Goal: Check status: Check status

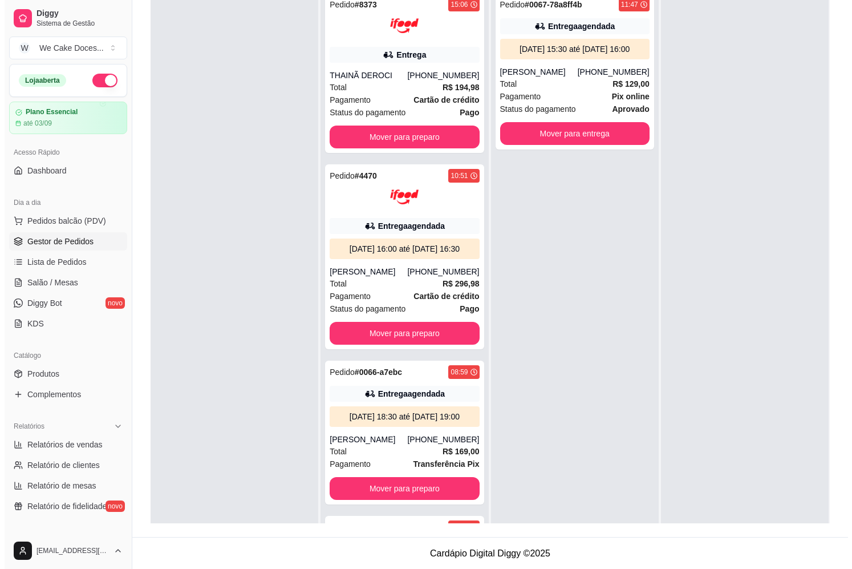
scroll to position [32, 0]
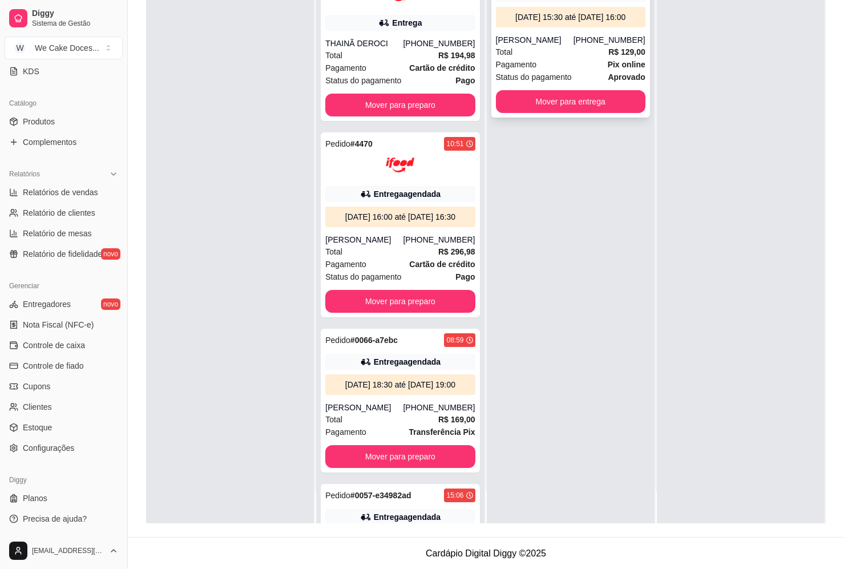
click at [553, 27] on div "[DATE] 15:30 até [DATE] 16:00" at bounding box center [570, 17] width 149 height 21
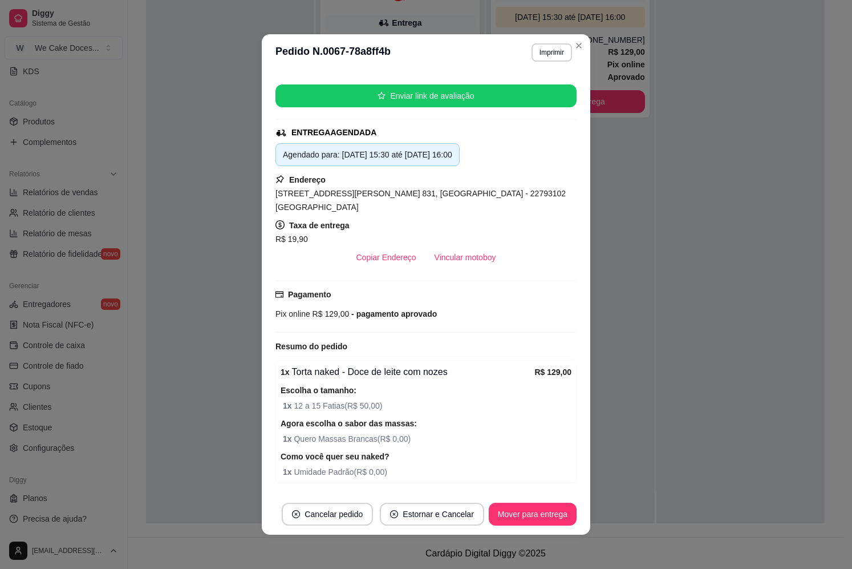
scroll to position [69, 0]
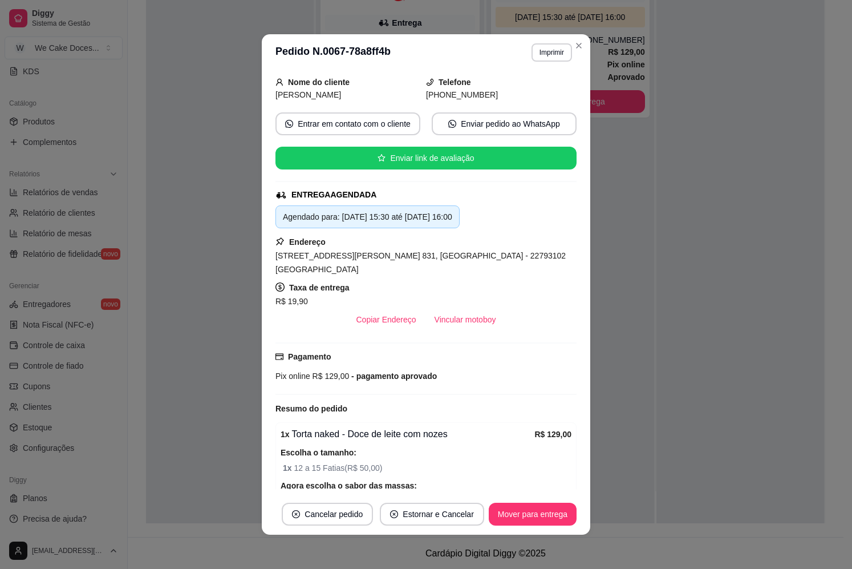
click at [568, 188] on div "**********" at bounding box center [426, 284] width 852 height 569
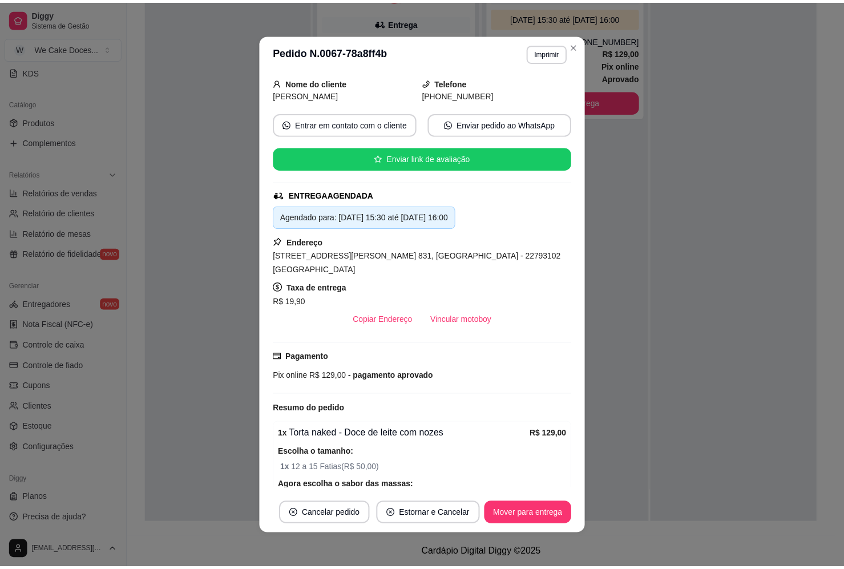
scroll to position [0, 0]
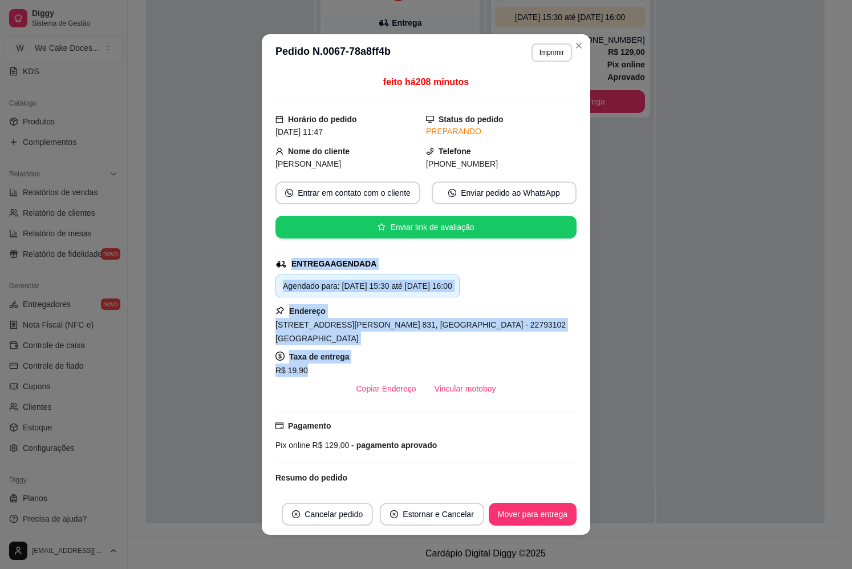
drag, startPoint x: 469, startPoint y: 163, endPoint x: 536, endPoint y: 350, distance: 197.9
click at [536, 350] on div "feito há 208 minutos Horário do pedido [DATE] 11:47 Status do pedido PREPARANDO…" at bounding box center [426, 282] width 301 height 414
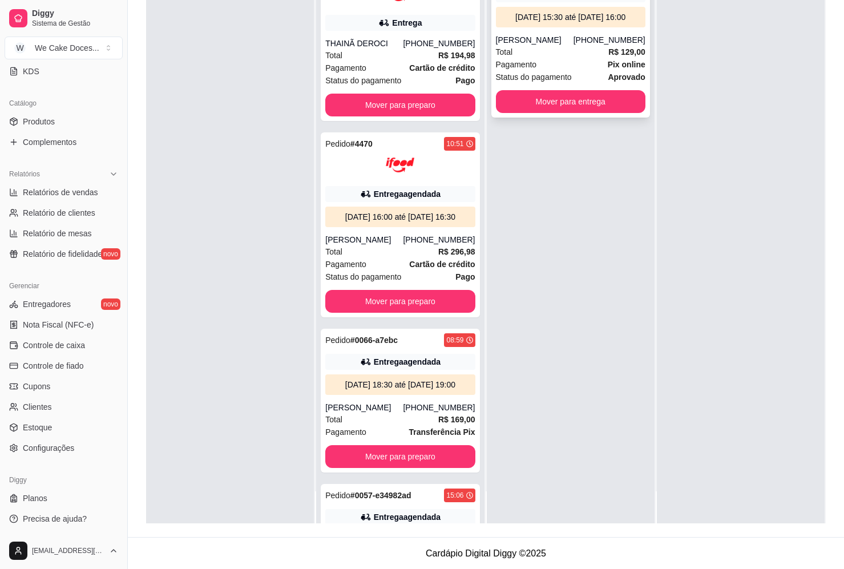
click at [555, 23] on div "[DATE] 15:30 até [DATE] 16:00" at bounding box center [570, 16] width 140 height 11
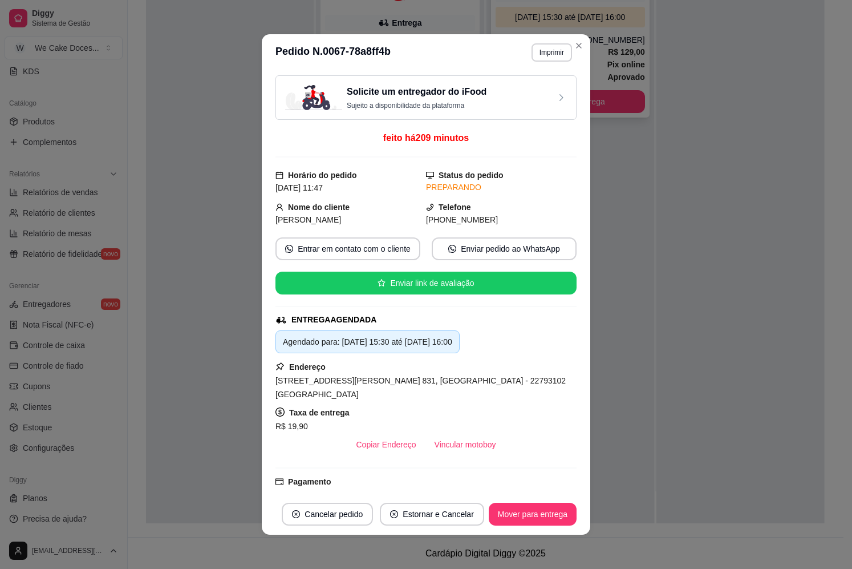
click at [462, 104] on div "**********" at bounding box center [426, 284] width 852 height 569
click at [462, 104] on p "Sujeito a disponibilidade da plataforma" at bounding box center [417, 105] width 140 height 9
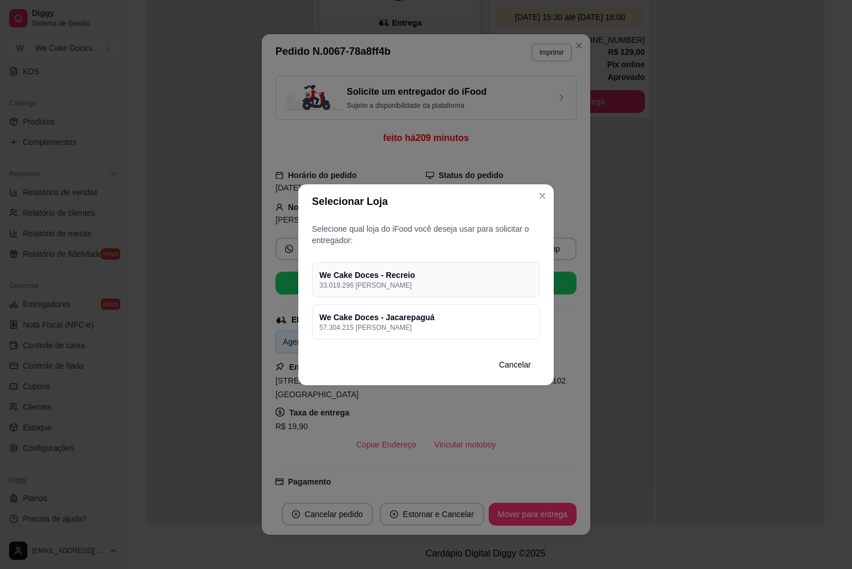
click at [448, 293] on div "We Cake Doces - Recreio 33.019.296 [PERSON_NAME]" at bounding box center [426, 279] width 228 height 35
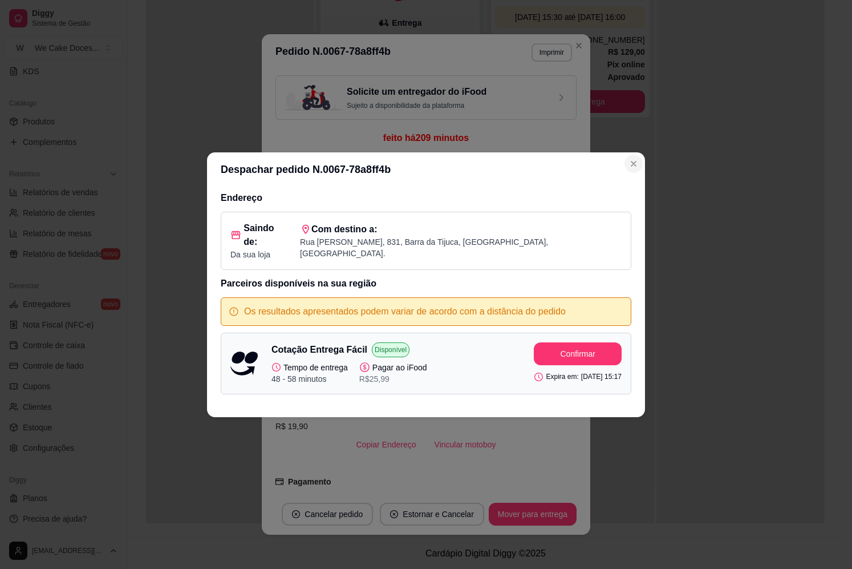
click at [635, 166] on icon "Close" at bounding box center [633, 163] width 5 height 5
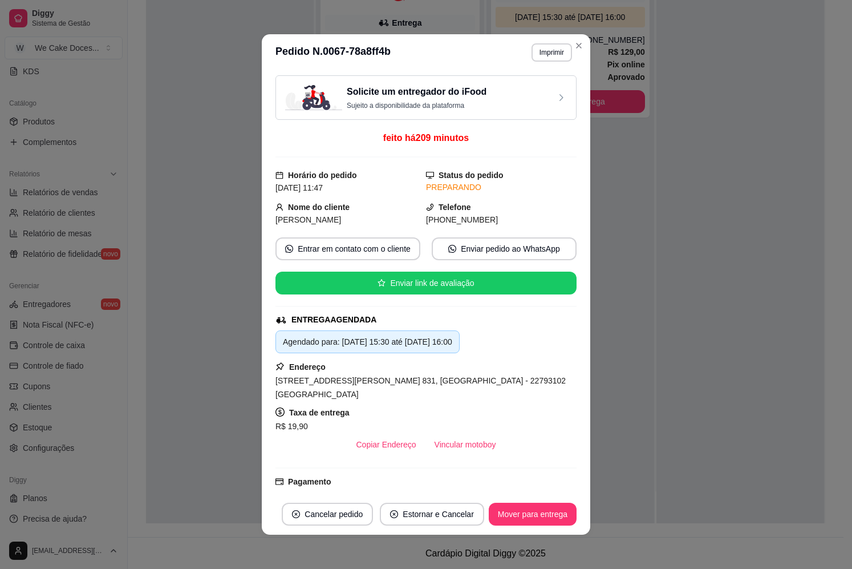
click at [552, 107] on div "Solicite um entregador do iFood Sujeito a disponibilidade da plataforma" at bounding box center [426, 97] width 282 height 25
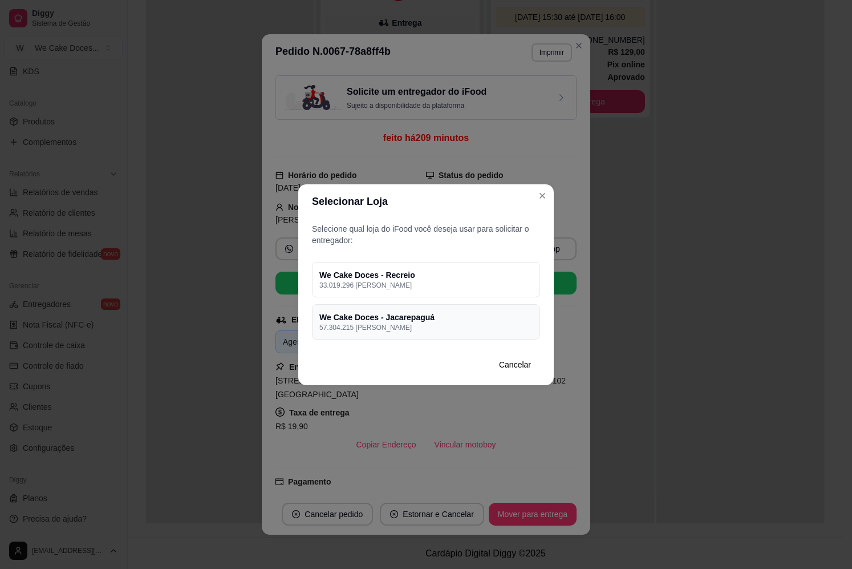
click at [442, 319] on h4 "We Cake Doces - Jacarepaguá" at bounding box center [425, 316] width 213 height 11
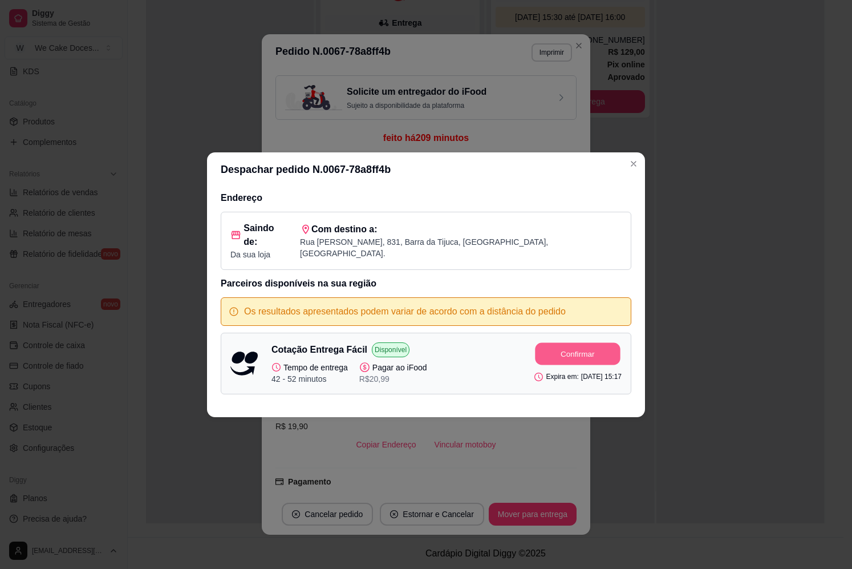
click at [574, 342] on button "Confirmar" at bounding box center [578, 353] width 85 height 22
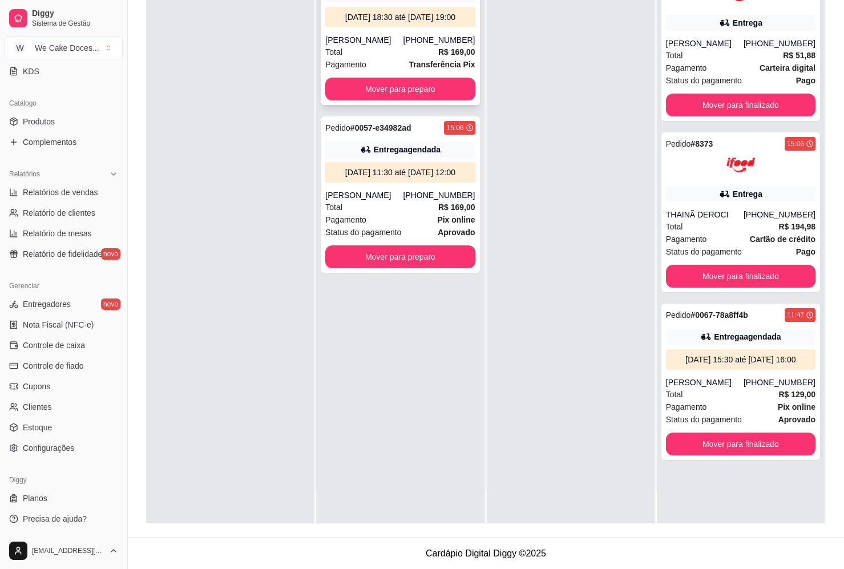
click at [347, 43] on div "Pedido # 0066-a7ebc 08:59 Entrega agendada [DATE] 18:30 até [DATE] 19:00 [PERSO…" at bounding box center [400, 33] width 159 height 144
click at [407, 178] on div "[DATE] 11:30 até [DATE] 12:00" at bounding box center [400, 172] width 140 height 11
